Goal: Navigation & Orientation: Understand site structure

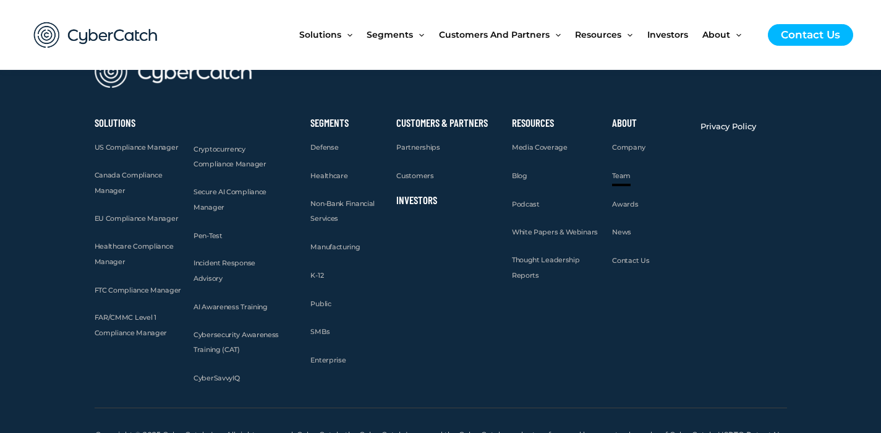
click at [622, 171] on span "Team" at bounding box center [621, 175] width 19 height 9
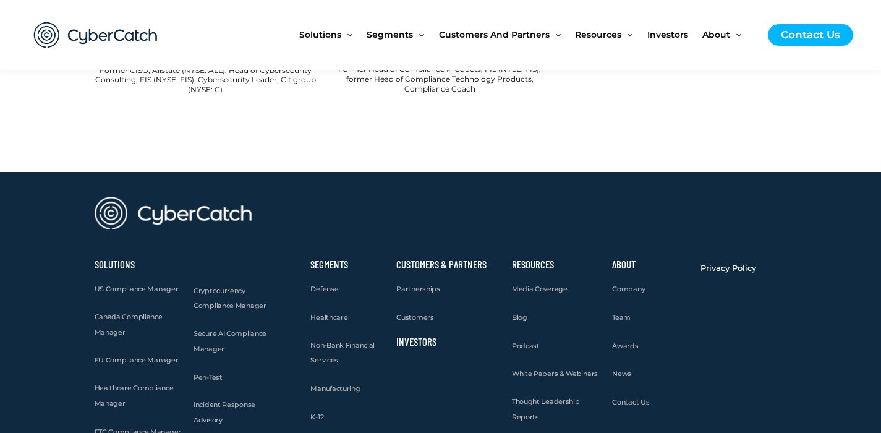
scroll to position [1587, 0]
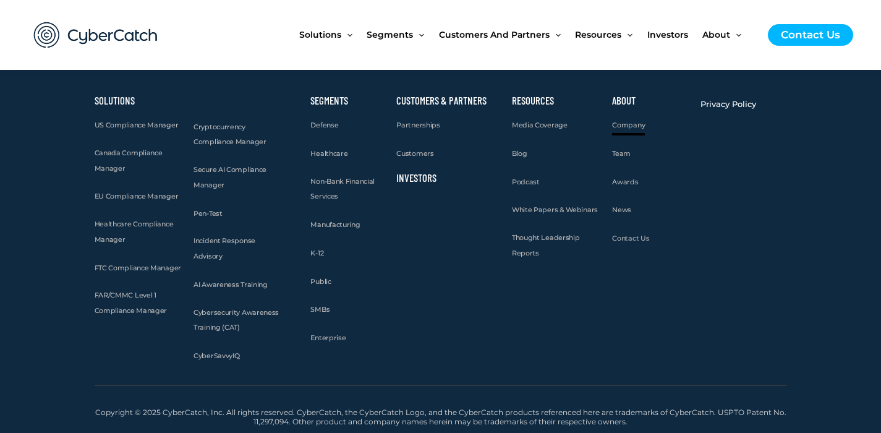
click at [633, 125] on span "Company" at bounding box center [628, 124] width 33 height 9
